Goal: Find specific page/section: Find specific page/section

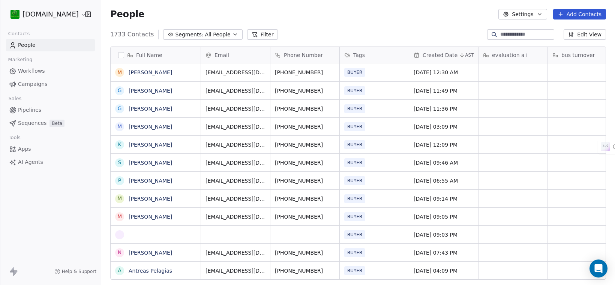
scroll to position [7, 7]
click at [145, 69] on link "[PERSON_NAME]" at bounding box center [150, 72] width 43 height 6
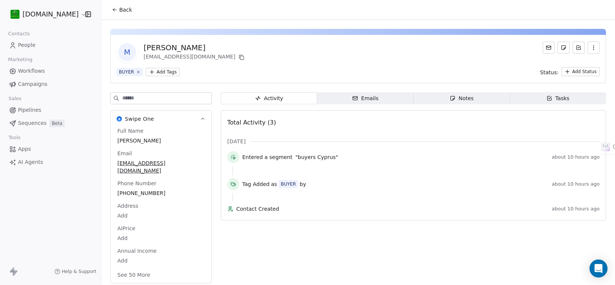
click at [183, 46] on div "[PERSON_NAME]" at bounding box center [195, 47] width 102 height 10
copy div "[PERSON_NAME]"
click at [28, 43] on span "People" at bounding box center [27, 45] width 18 height 8
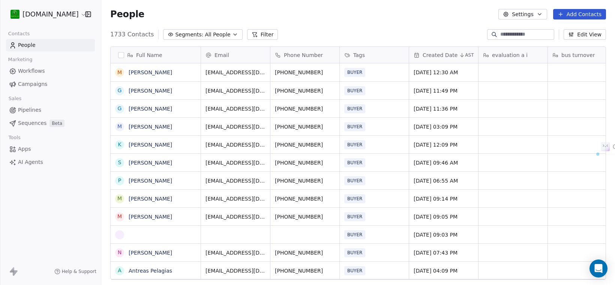
scroll to position [244, 506]
click at [508, 32] on input at bounding box center [526, 34] width 52 height 7
paste input "**********"
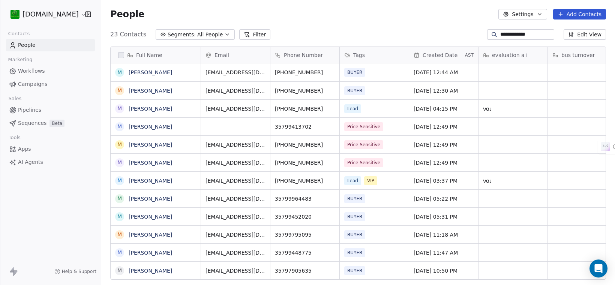
scroll to position [7, 7]
type input "**********"
click at [145, 73] on link "[PERSON_NAME]" at bounding box center [150, 72] width 43 height 6
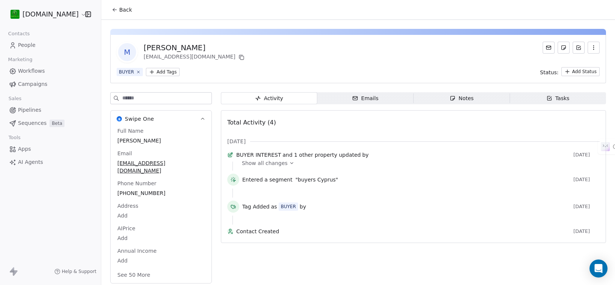
click at [278, 100] on div "Activity" at bounding box center [268, 98] width 28 height 8
click at [464, 95] on div "Notes" at bounding box center [461, 98] width 24 height 8
